Goal: Check status

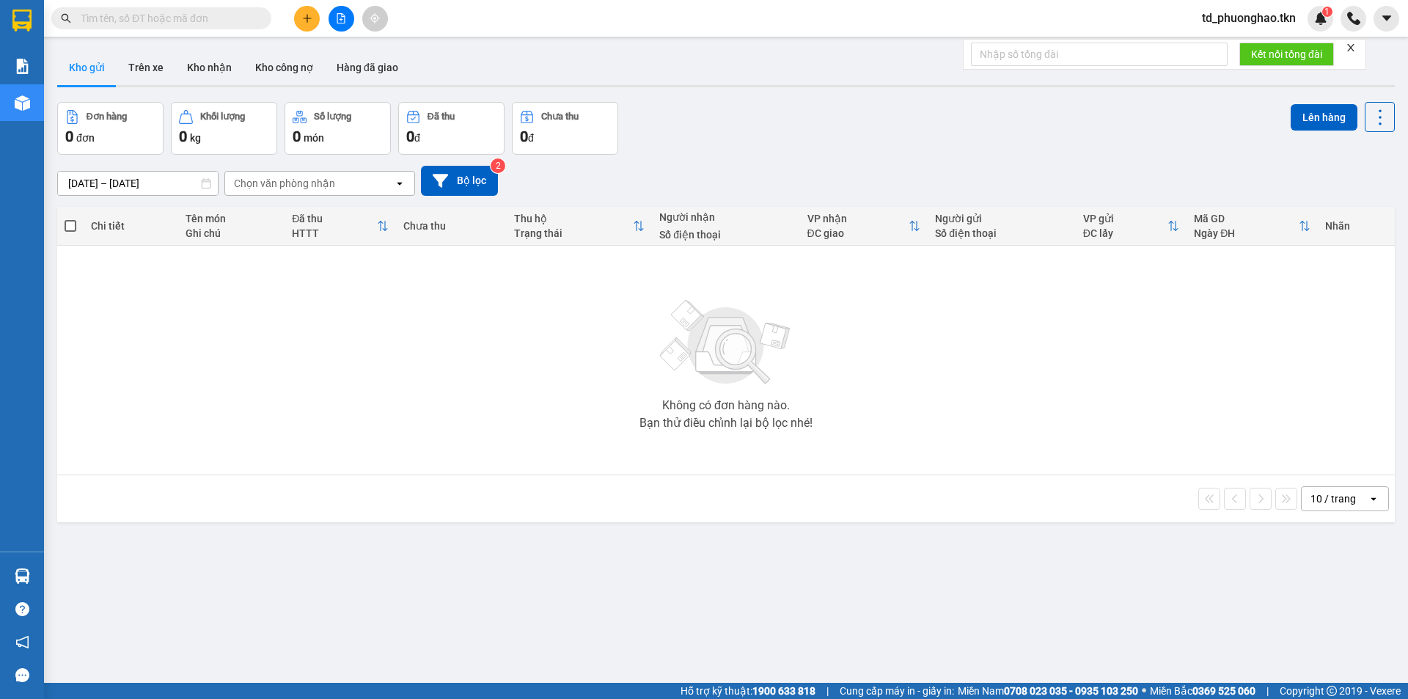
click at [190, 28] on span at bounding box center [161, 18] width 220 height 22
click at [187, 22] on input "text" at bounding box center [167, 18] width 173 height 16
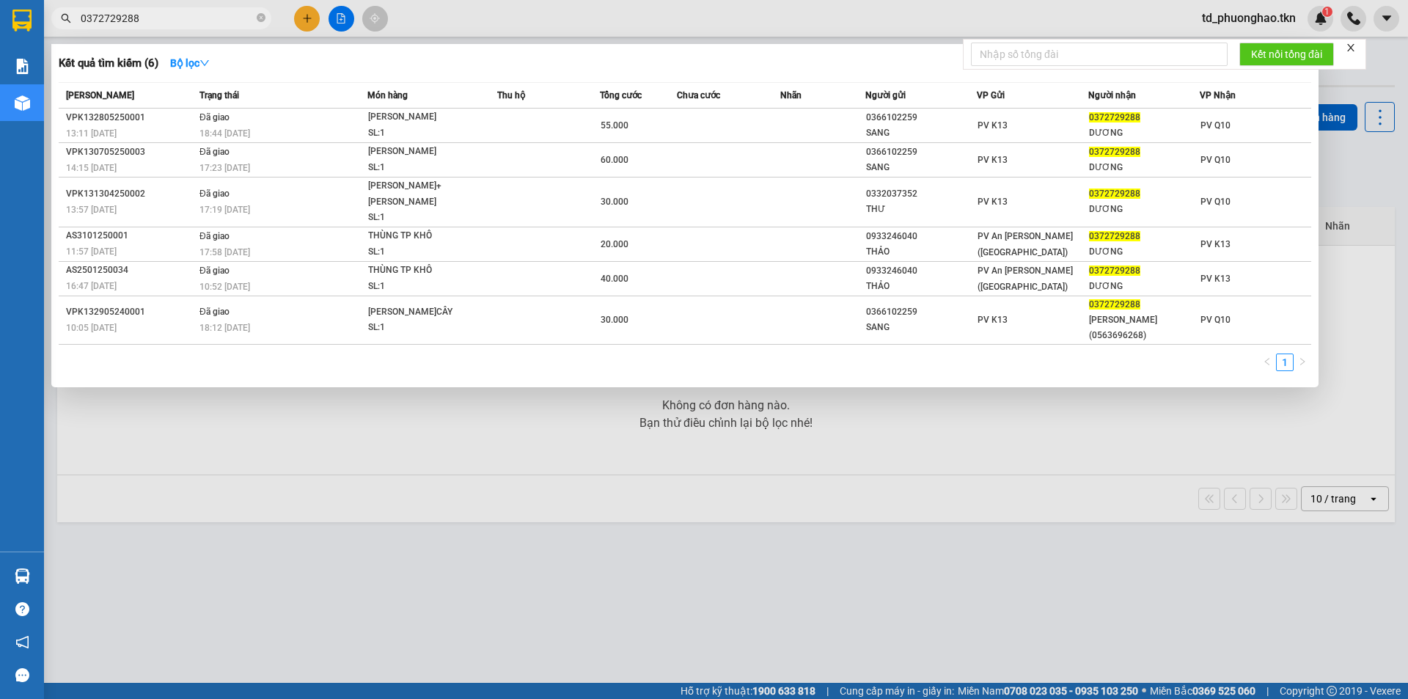
type input "0372729288"
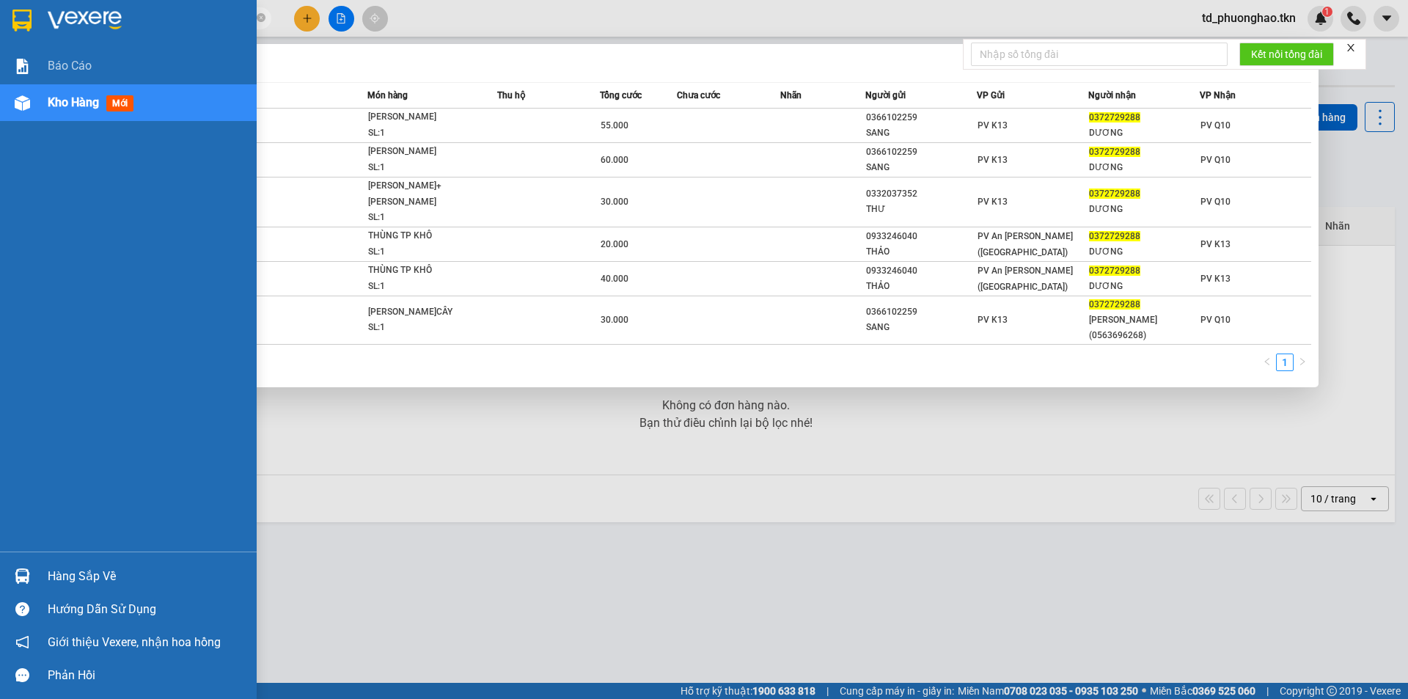
drag, startPoint x: 192, startPoint y: 21, endPoint x: 0, endPoint y: 20, distance: 192.1
click at [0, 20] on section "Kết quả [PERSON_NAME] ( 6 ) Bộ lọc Mã ĐH Trạng thái Món hàng Thu hộ Tổng [PERSO…" at bounding box center [704, 349] width 1408 height 699
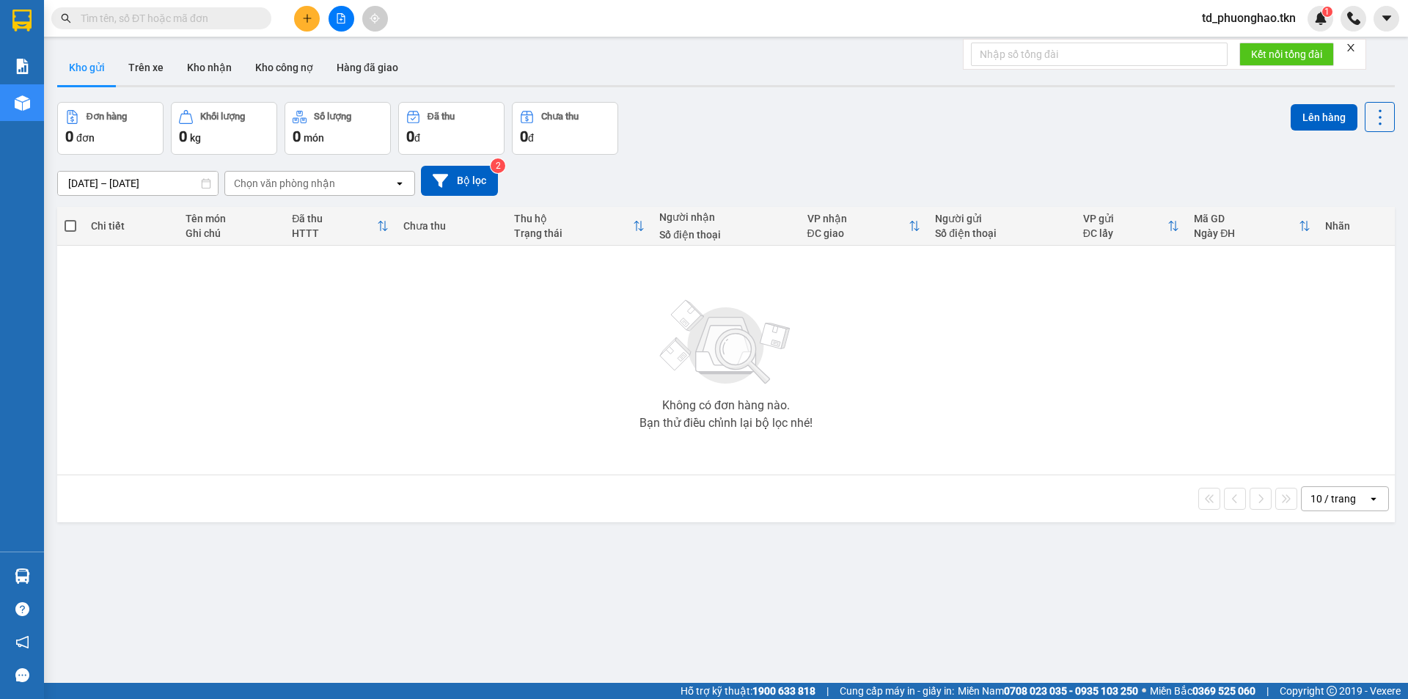
paste input "0372729288"
type input "0372729288"
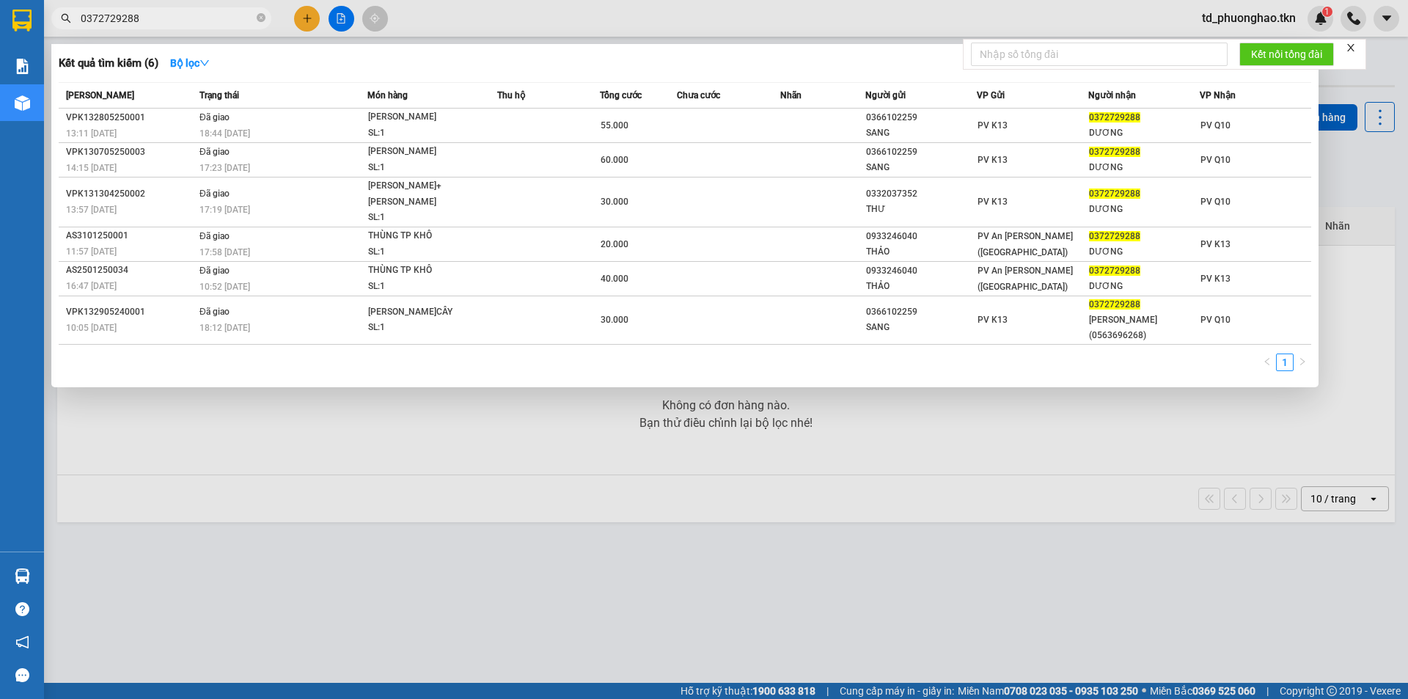
drag, startPoint x: 34, startPoint y: 27, endPoint x: 8, endPoint y: 35, distance: 27.6
click at [8, 35] on section "Kết quả [PERSON_NAME] ( 6 ) Bộ lọc Mã ĐH Trạng thái Món hàng Thu hộ Tổng [PERSO…" at bounding box center [704, 349] width 1408 height 699
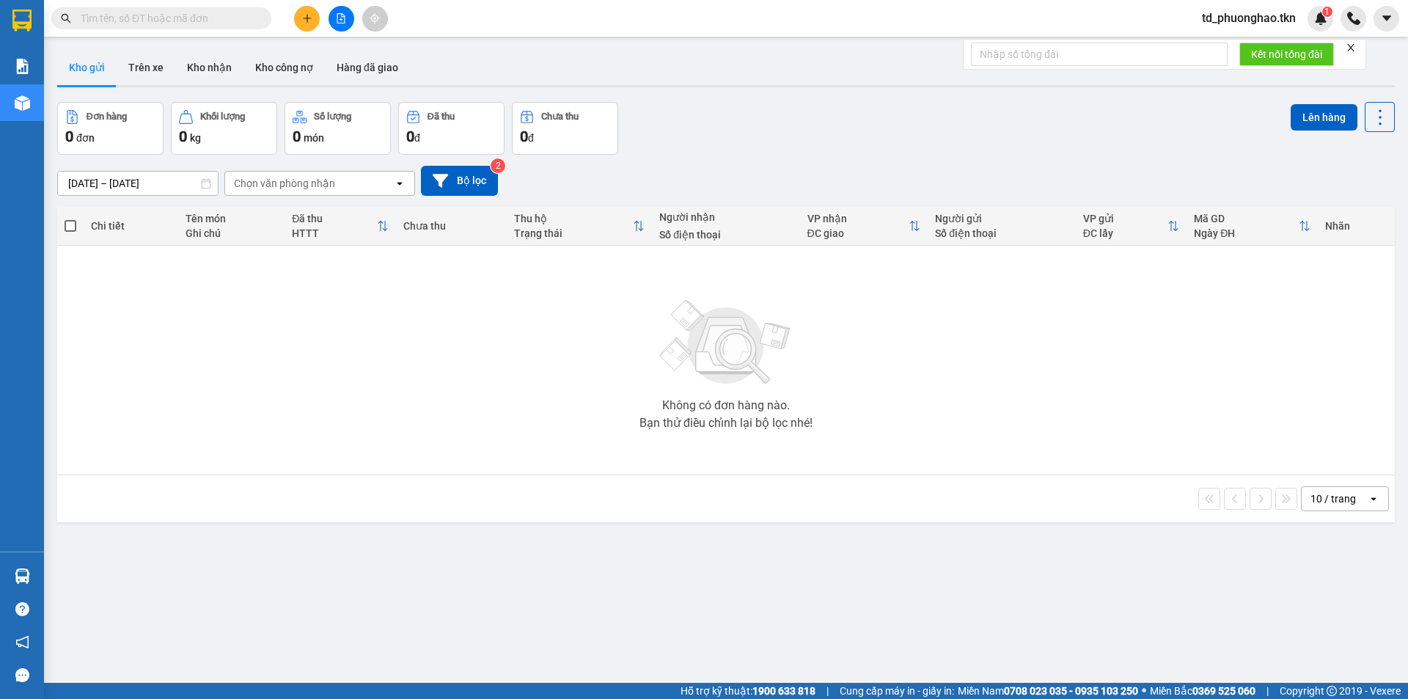
paste input "0372729288"
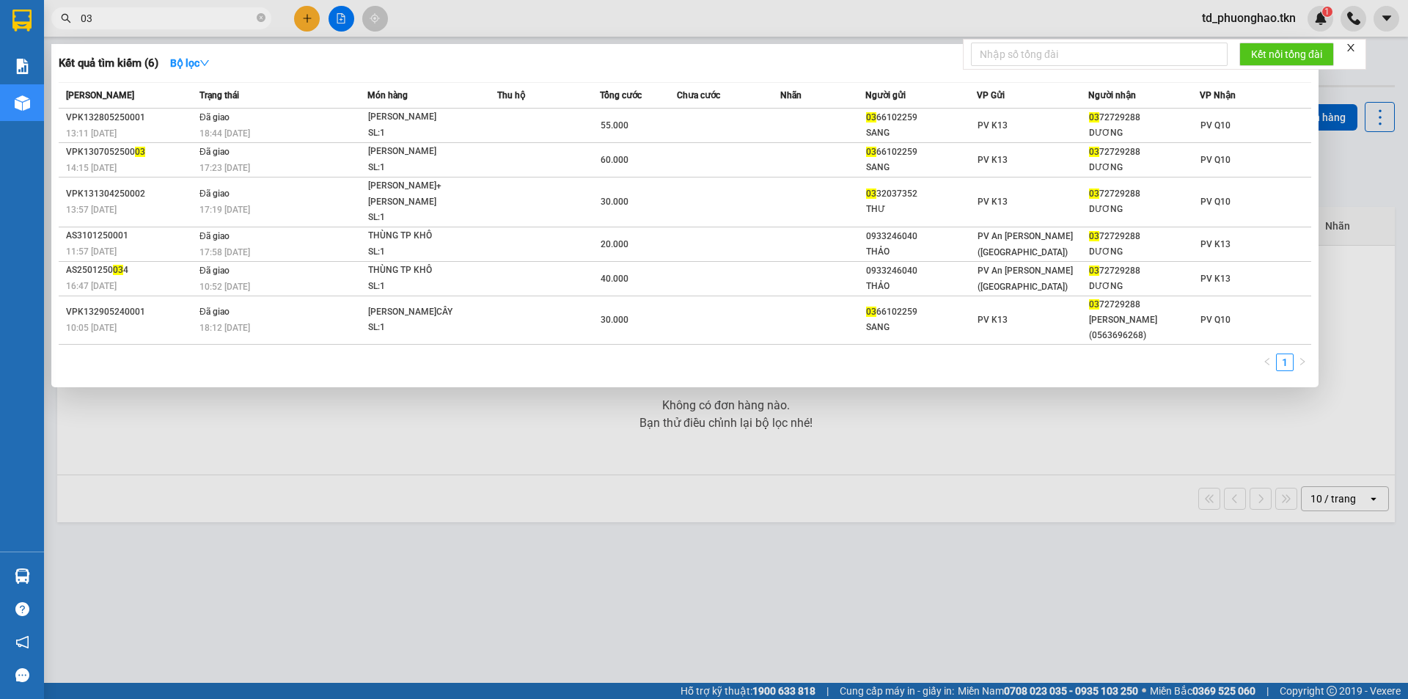
type input "0"
